Goal: Task Accomplishment & Management: Manage account settings

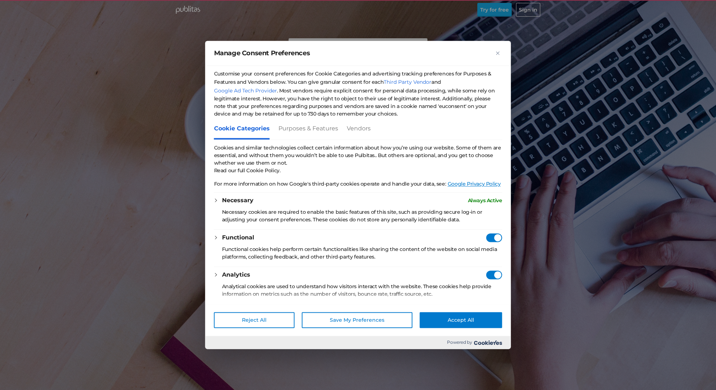
checkbox vendors"] "true"
checkbox Consent"] "true"
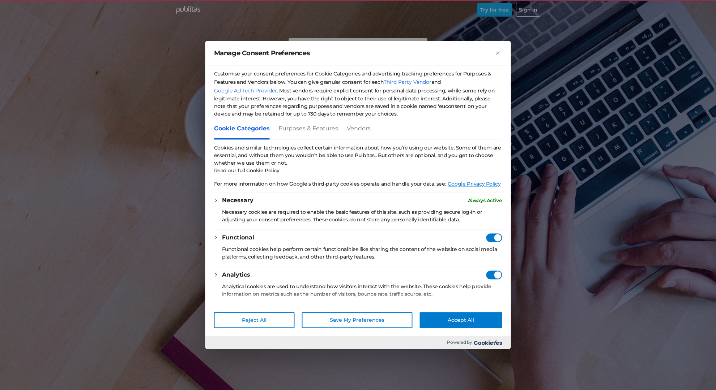
checkbox Consent"] "true"
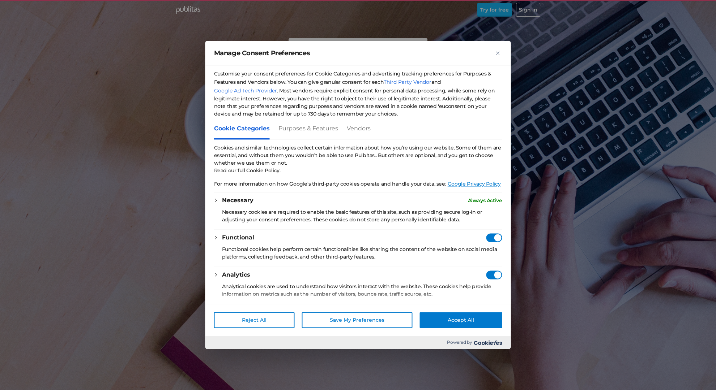
checkbox Consent"] "true"
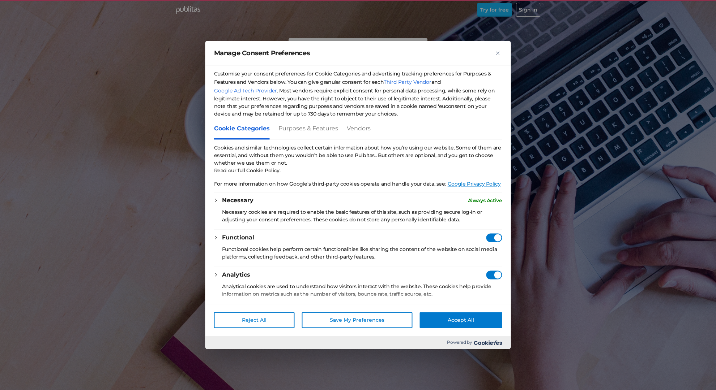
checkbox Consent"] "true"
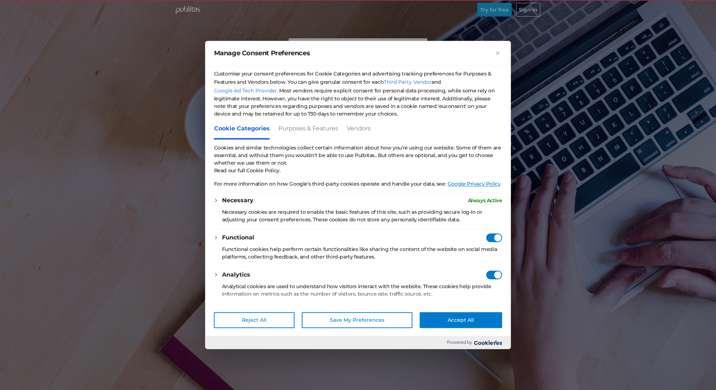
checkbox Consent"] "true"
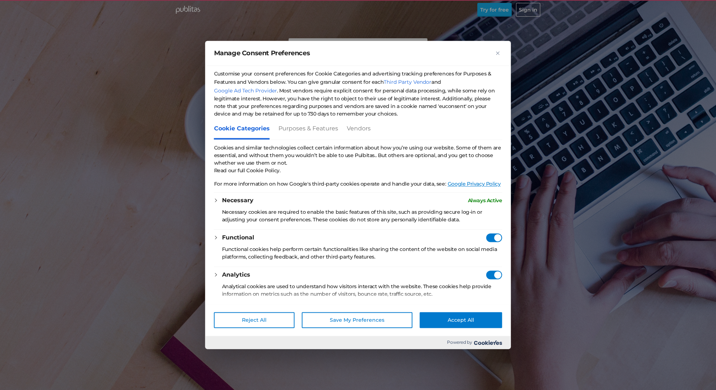
checkbox Consent"] "true"
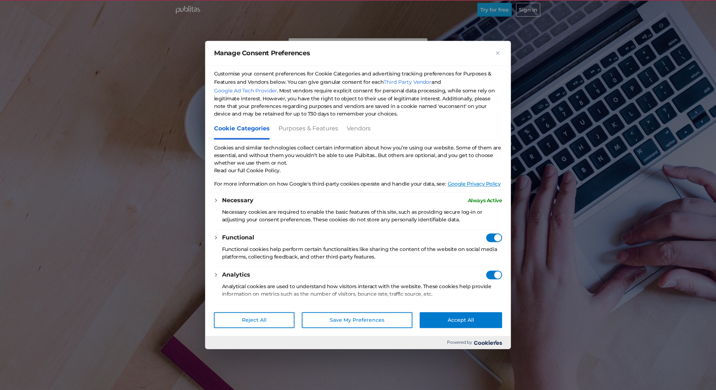
checkbox Consent"] "true"
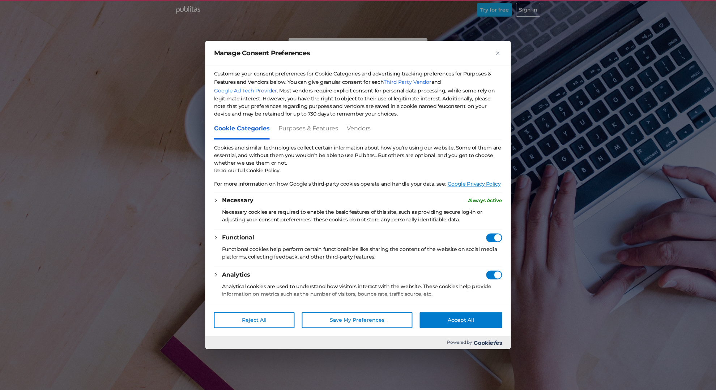
checkbox Consent"] "true"
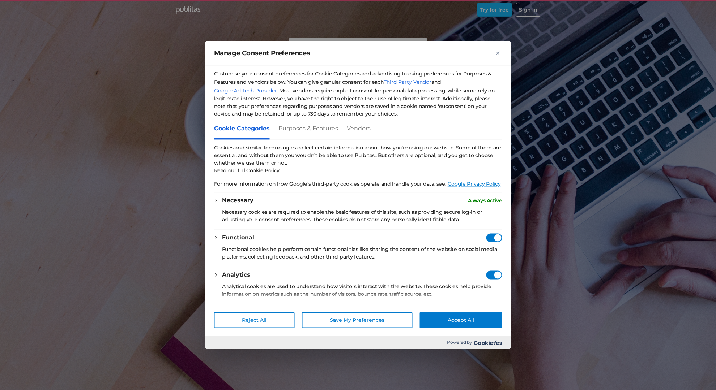
checkbox Consent"] "true"
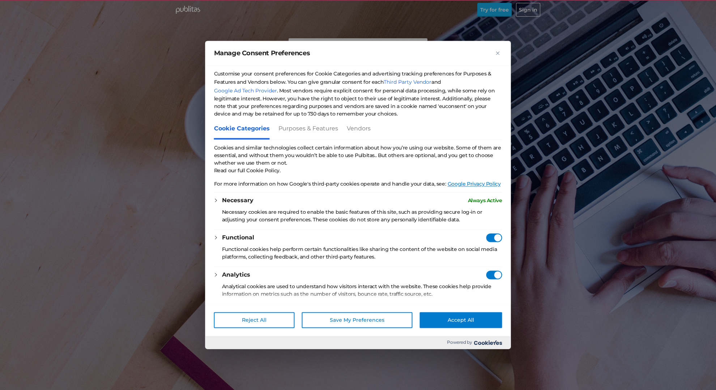
checkbox Consent"] "true"
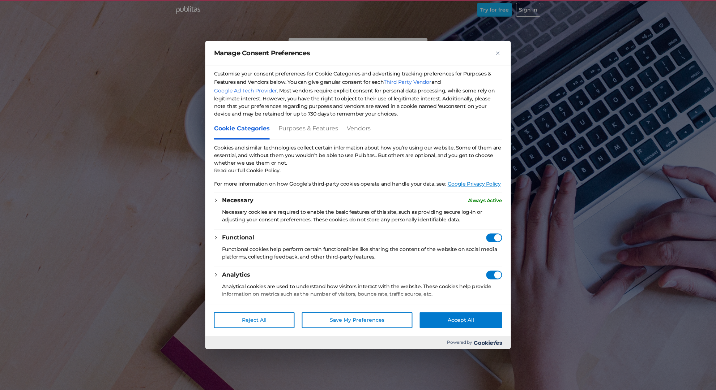
checkbox Consent"] "true"
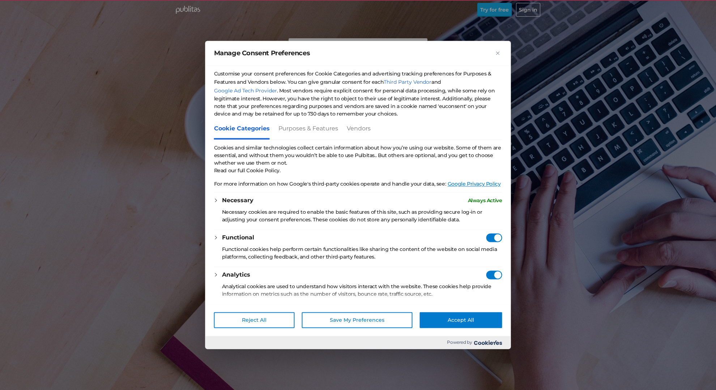
checkbox Consent"] "true"
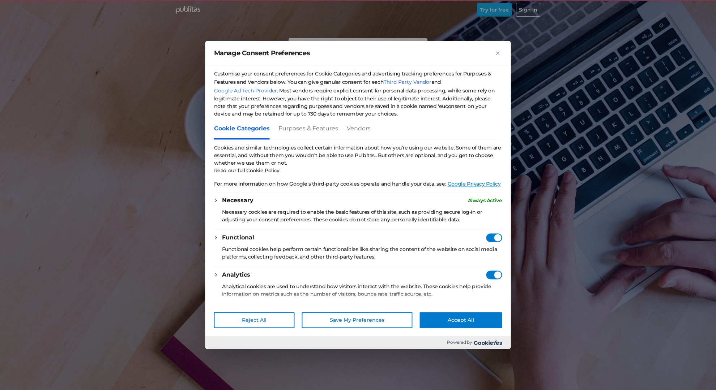
checkbox Consent"] "true"
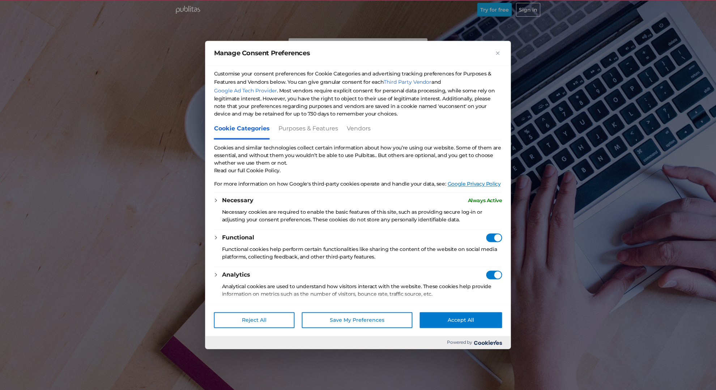
checkbox Consent"] "true"
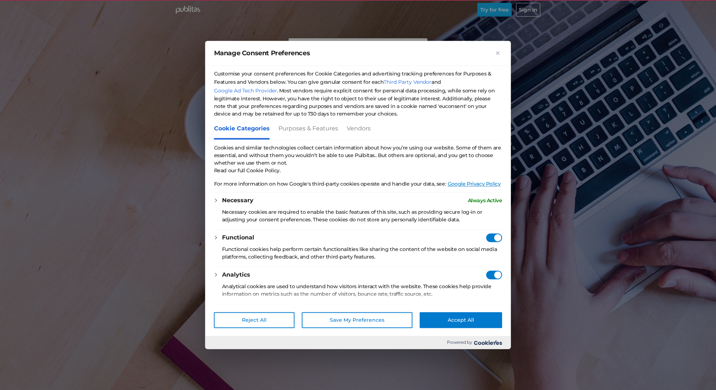
checkbox Consent"] "true"
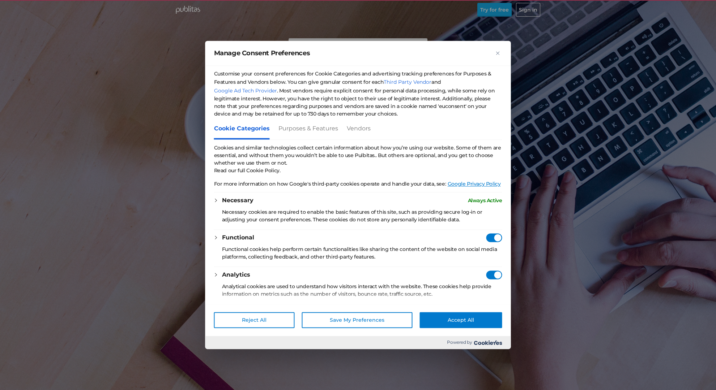
checkbox Consent"] "true"
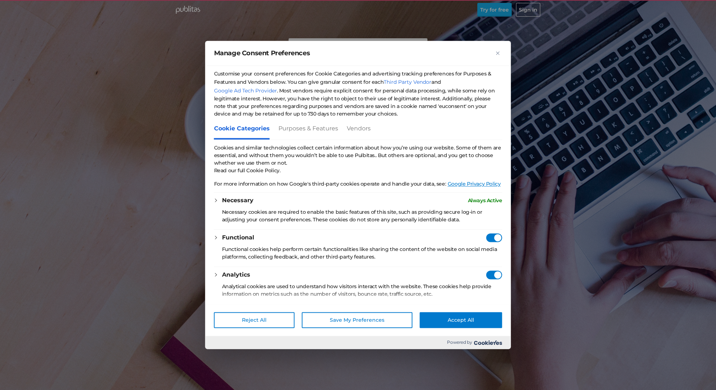
checkbox Consent"] "true"
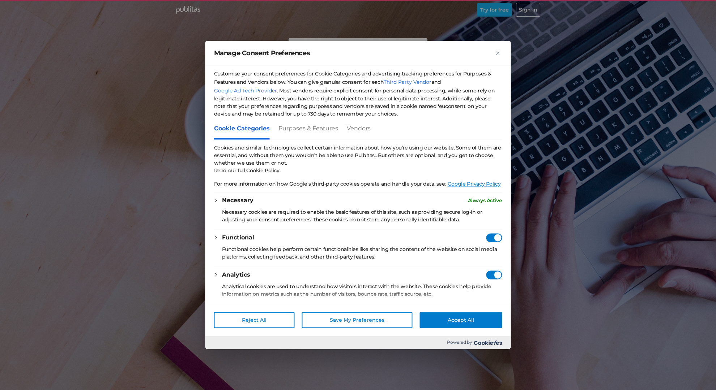
checkbox Consent"] "true"
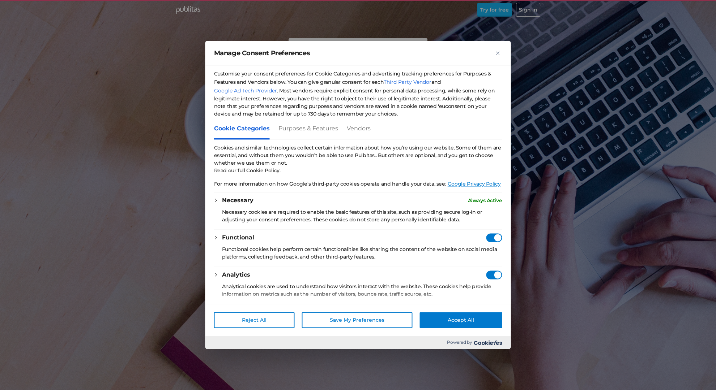
checkbox Consent"] "true"
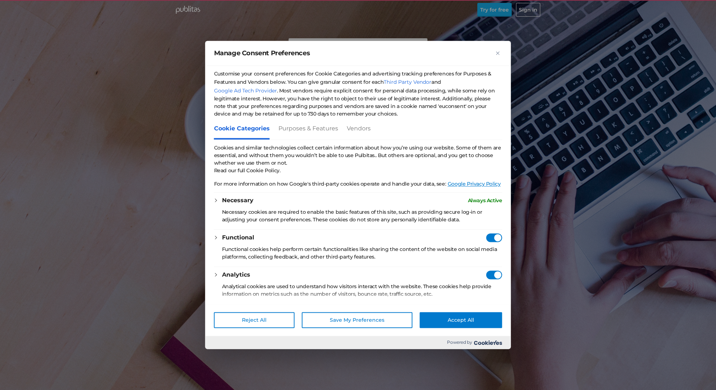
checkbox Consent"] "true"
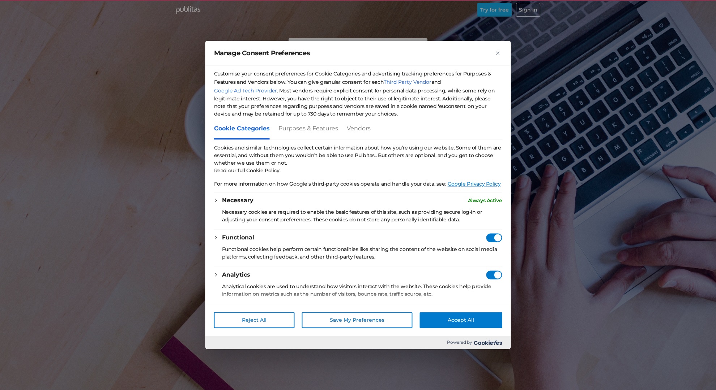
checkbox Consent"] "true"
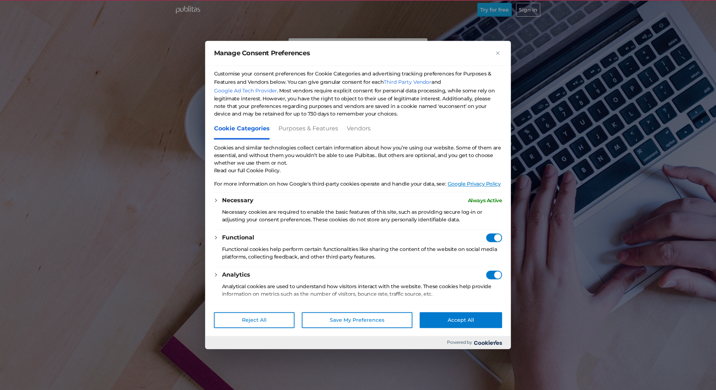
checkbox Consent"] "true"
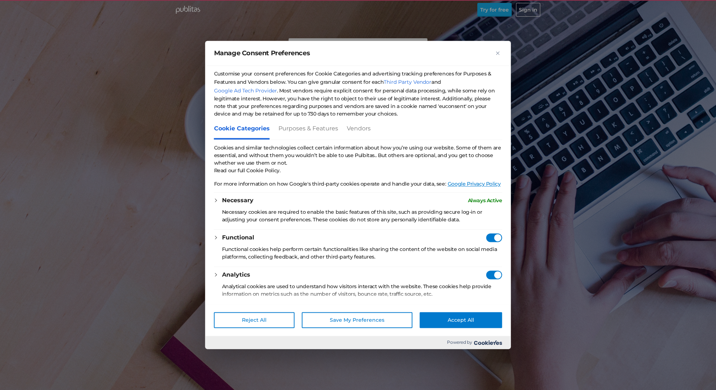
checkbox Consent"] "true"
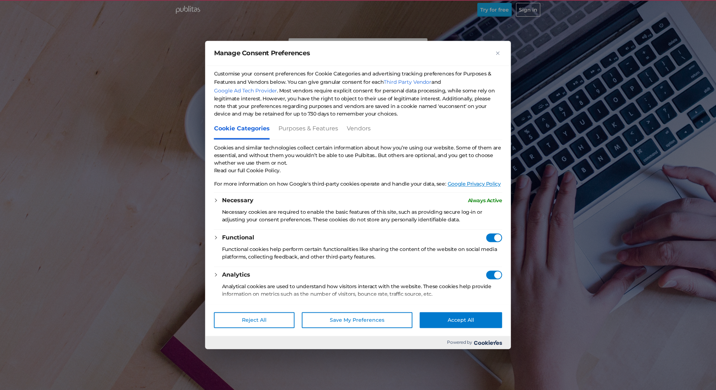
checkbox Consent"] "true"
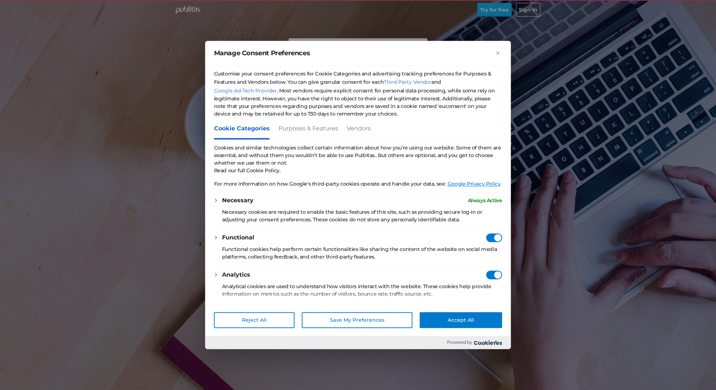
checkbox Consent"] "true"
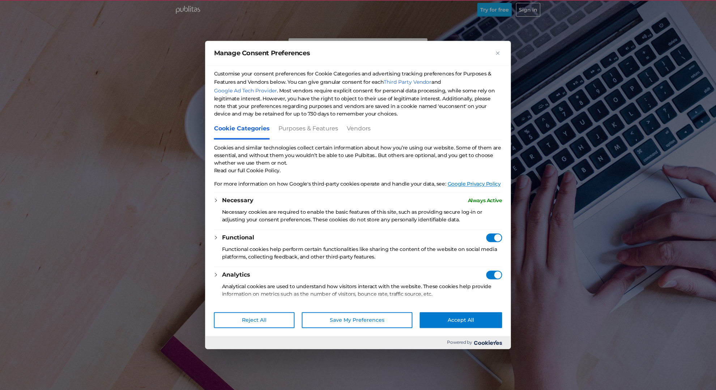
checkbox Consent"] "true"
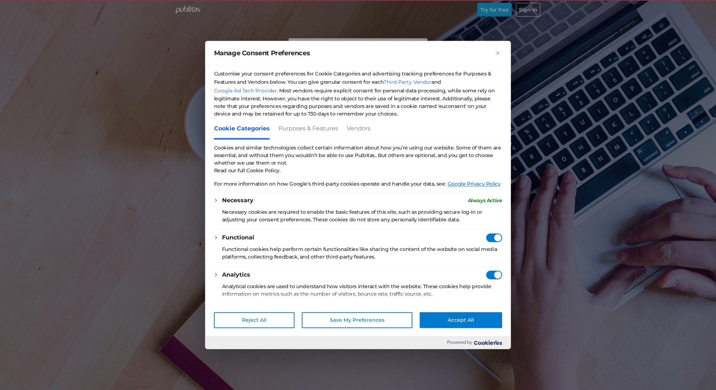
checkbox Consent"] "true"
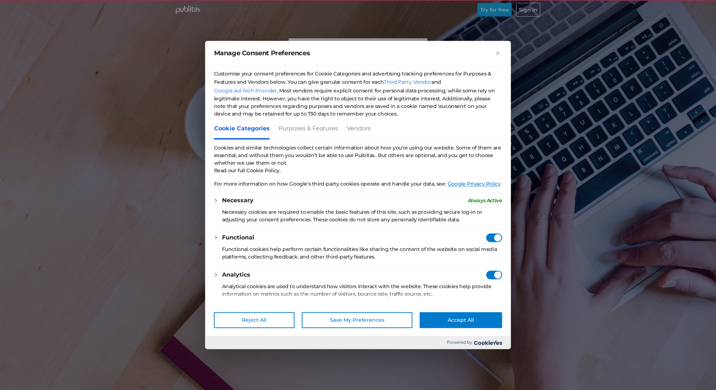
checkbox Consent"] "true"
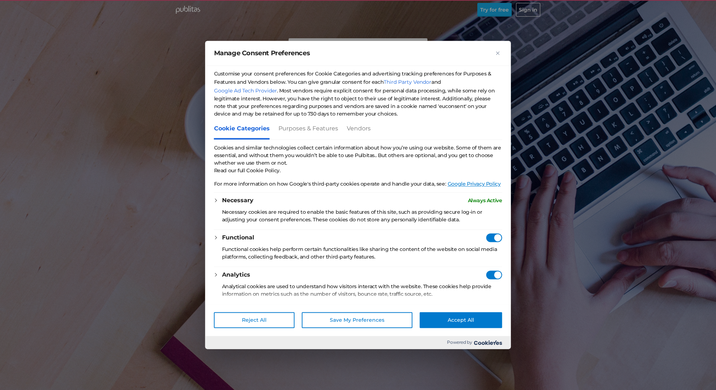
checkbox Consent"] "true"
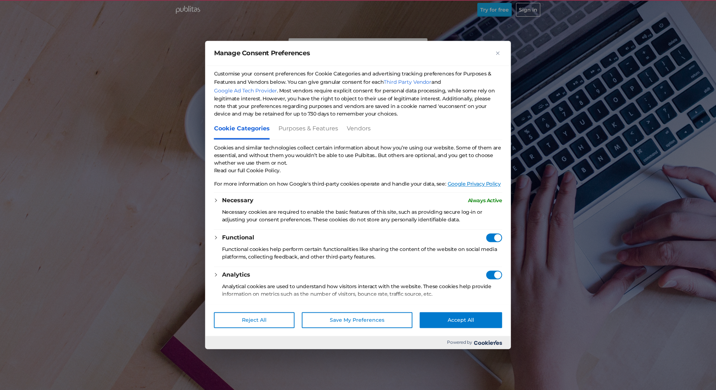
checkbox Consent"] "true"
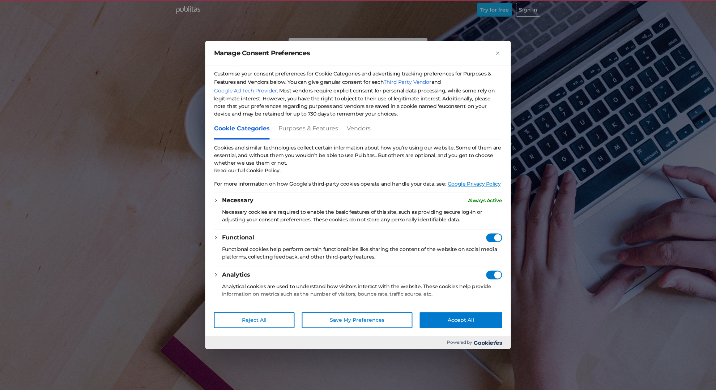
checkbox Consent"] "true"
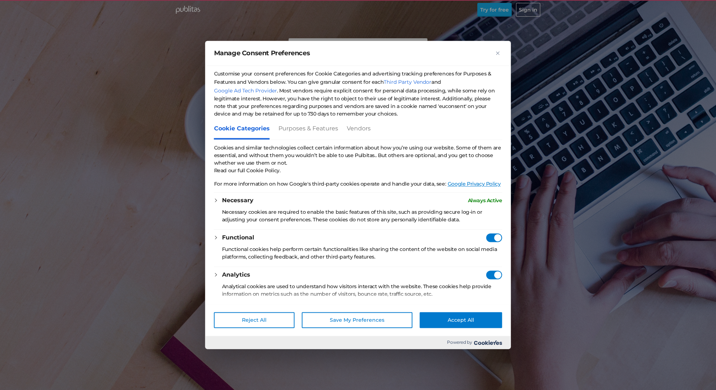
checkbox Consent"] "true"
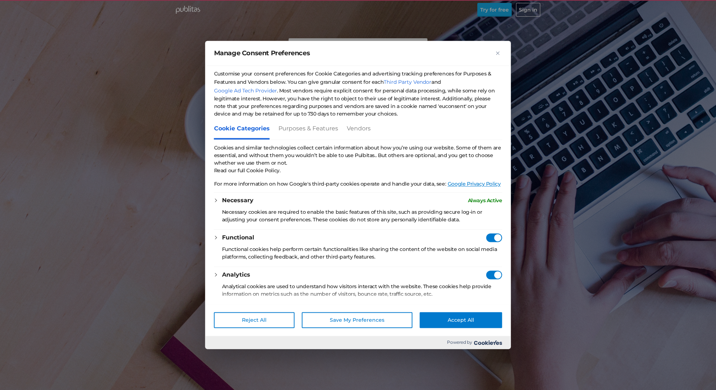
checkbox Consent"] "true"
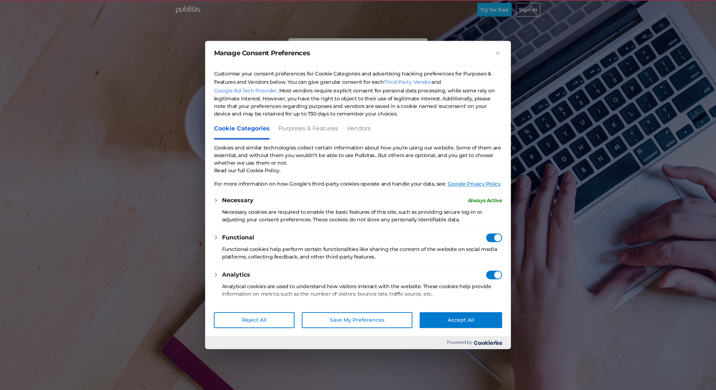
checkbox Consent"] "true"
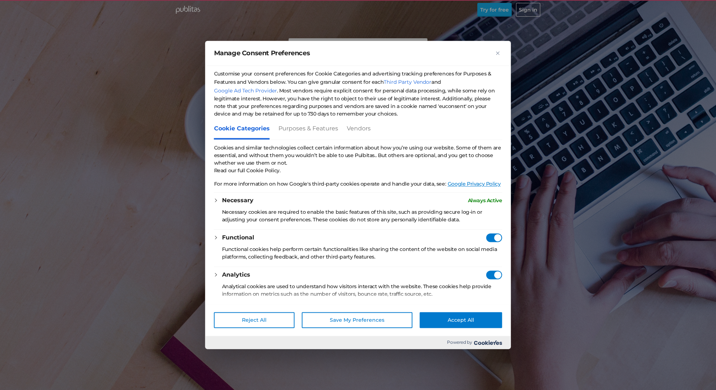
checkbox Consent"] "true"
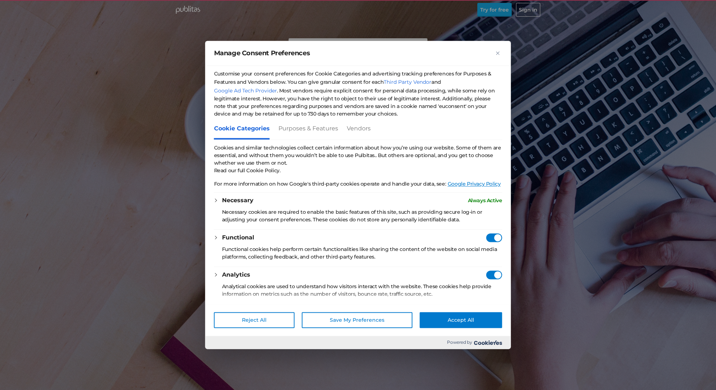
checkbox Consent"] "true"
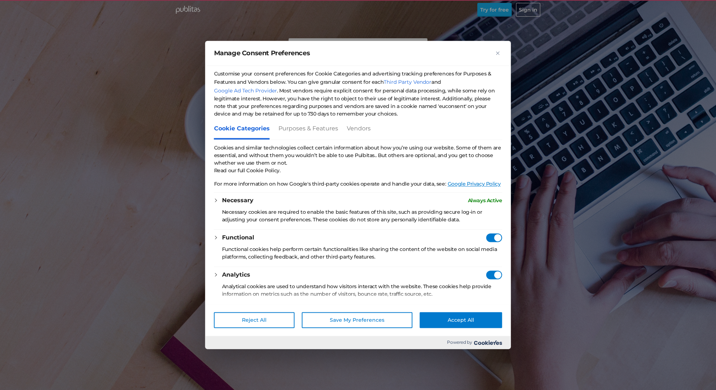
checkbox Consent"] "true"
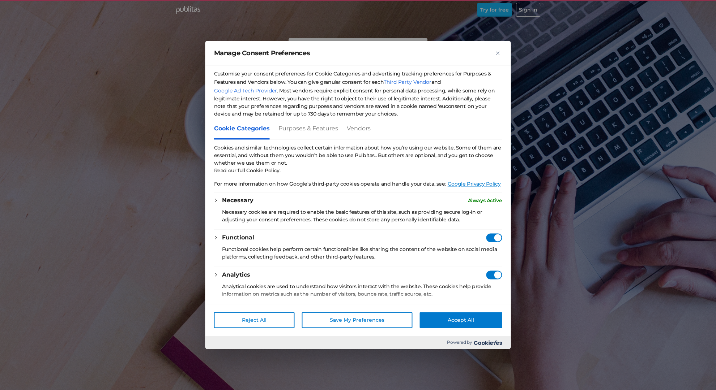
checkbox Consent"] "true"
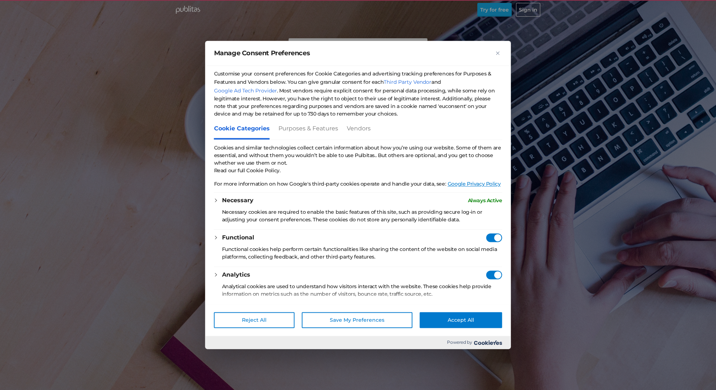
checkbox Consent"] "true"
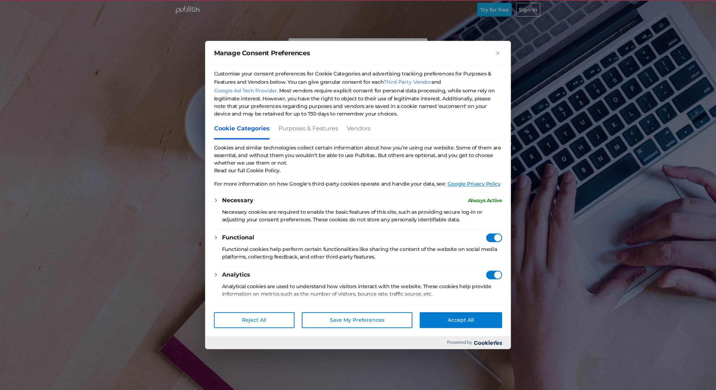
checkbox Consent"] "true"
